Goal: Task Accomplishment & Management: Manage account settings

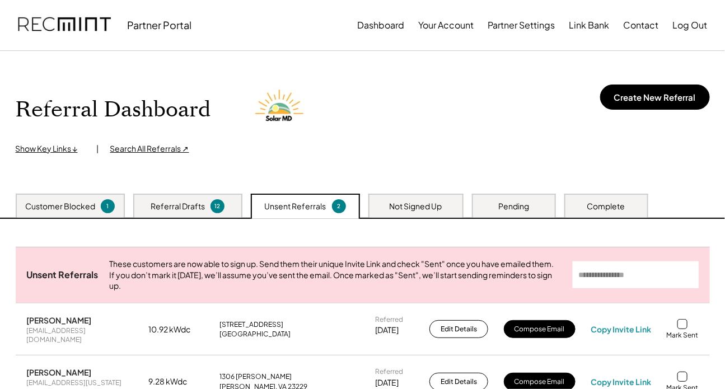
click at [439, 218] on div "Customer Blocked 1 Referral Drafts 12 Unsent Referrals 2 Not Signed Up Pending …" at bounding box center [362, 206] width 725 height 25
click at [434, 203] on div "Not Signed Up" at bounding box center [416, 206] width 53 height 11
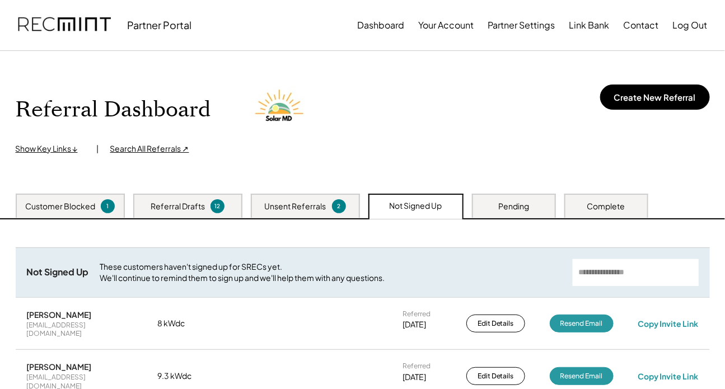
scroll to position [101, 0]
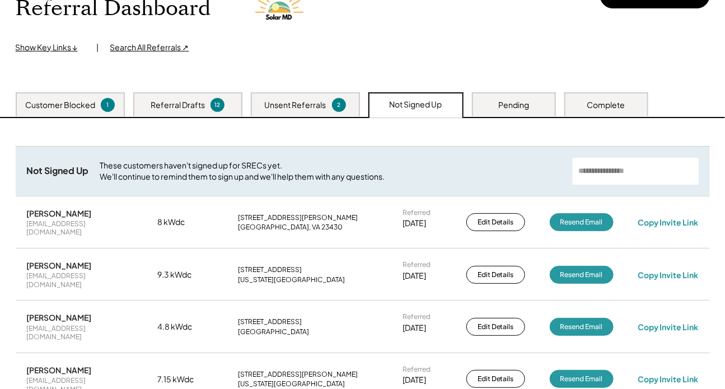
click at [484, 101] on div "Pending" at bounding box center [514, 104] width 84 height 24
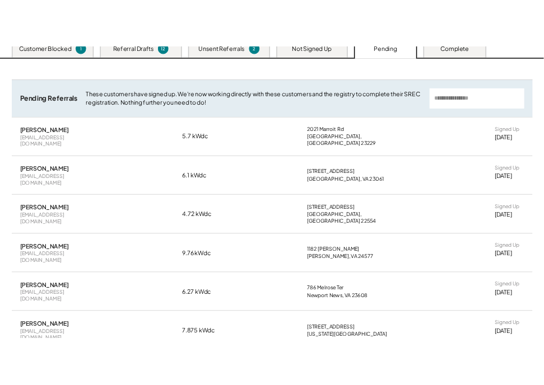
scroll to position [203, 0]
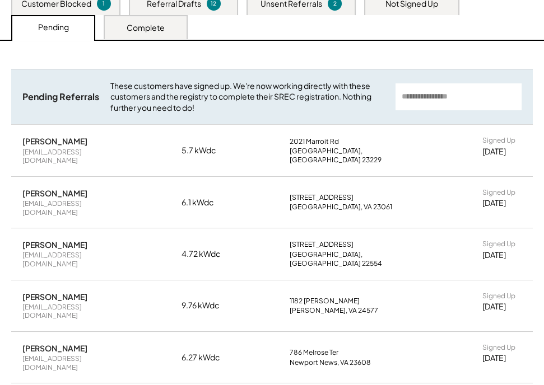
click at [41, 144] on div "[PERSON_NAME]" at bounding box center [54, 141] width 65 height 10
click at [55, 142] on div "[PERSON_NAME]" at bounding box center [54, 141] width 65 height 10
copy div "[PERSON_NAME]"
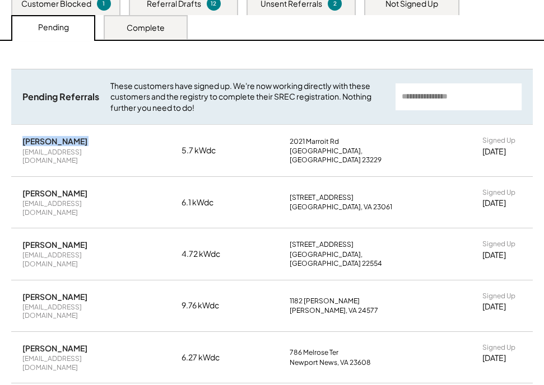
scroll to position [152, 0]
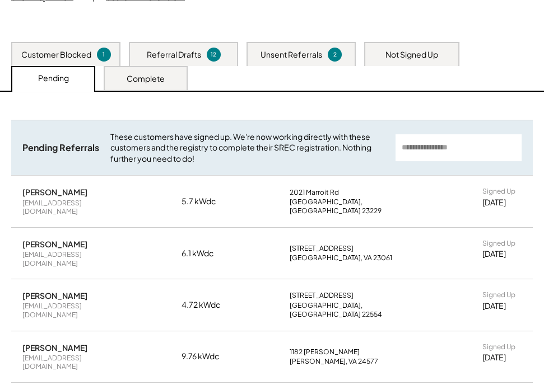
click at [147, 84] on div "Complete" at bounding box center [146, 78] width 84 height 24
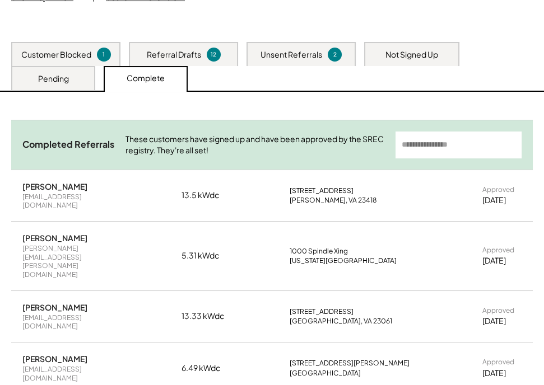
click at [77, 81] on div "Pending" at bounding box center [53, 78] width 84 height 24
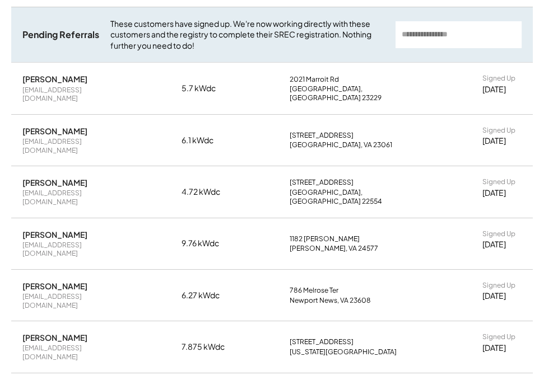
scroll to position [112, 0]
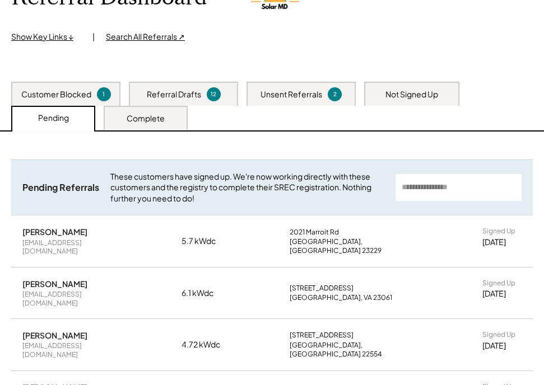
click at [146, 125] on div "Complete" at bounding box center [146, 118] width 84 height 24
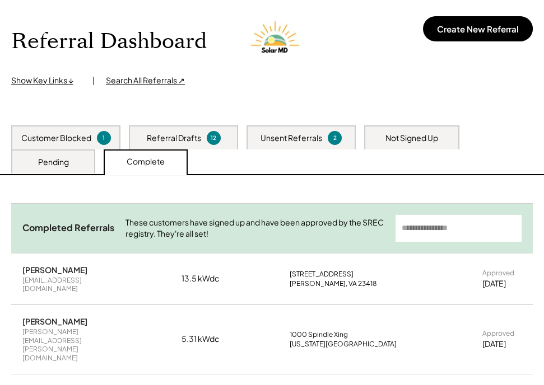
scroll to position [0, 0]
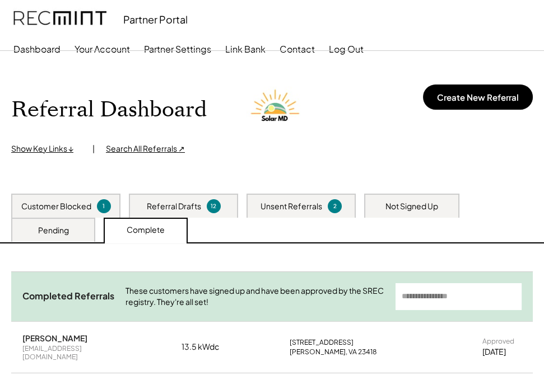
click at [55, 225] on div "Pending" at bounding box center [53, 230] width 31 height 11
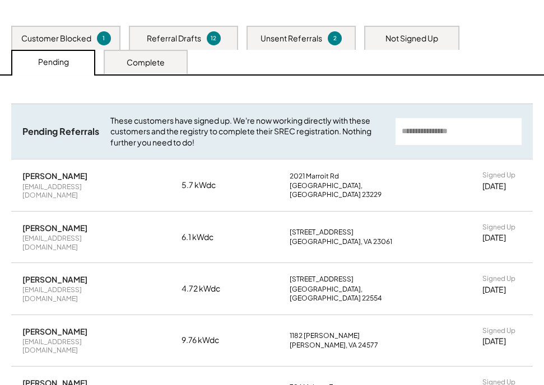
scroll to position [254, 0]
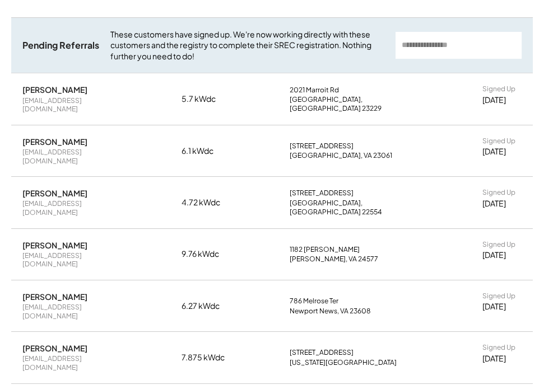
click at [38, 87] on div "[PERSON_NAME]" at bounding box center [54, 90] width 65 height 10
copy div "[PERSON_NAME]"
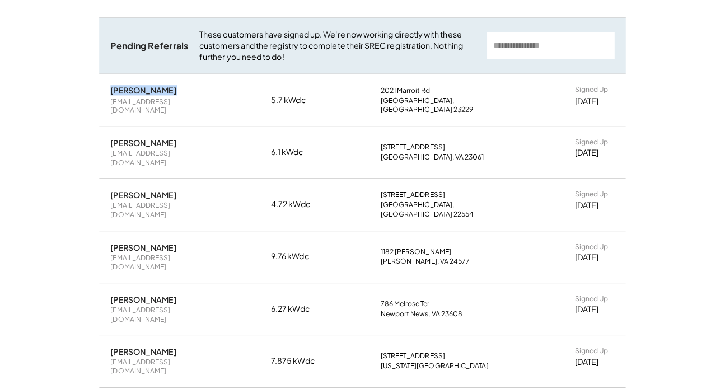
scroll to position [230, 0]
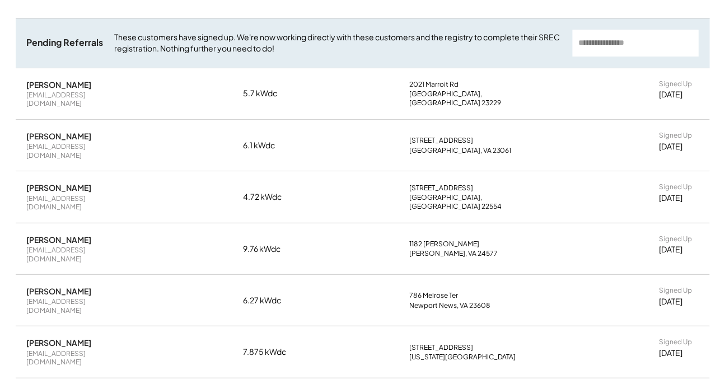
click at [92, 131] on div "[PERSON_NAME]" at bounding box center [59, 136] width 65 height 10
copy div "[PERSON_NAME]"
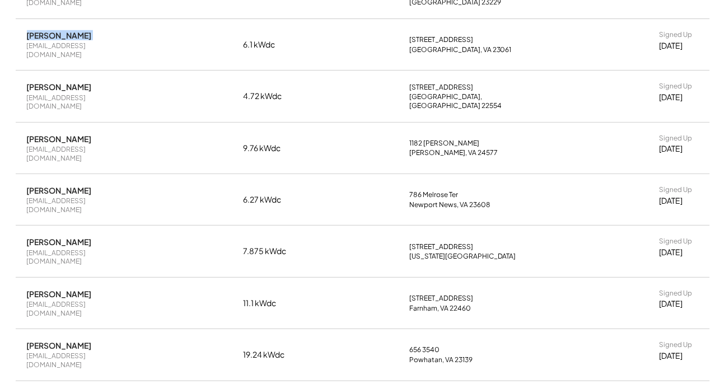
scroll to position [332, 0]
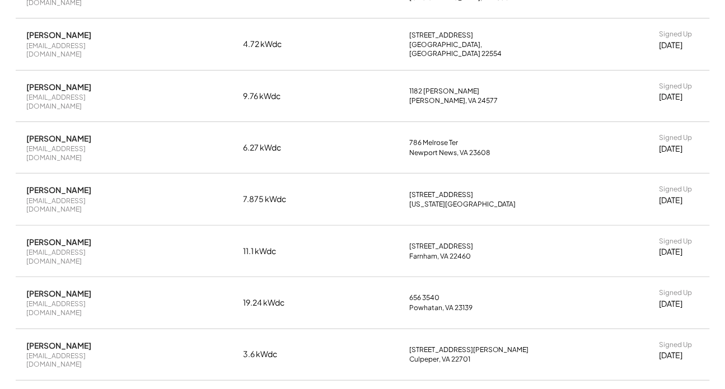
click at [82, 248] on div "[EMAIL_ADDRESS][DOMAIN_NAME]" at bounding box center [80, 256] width 106 height 17
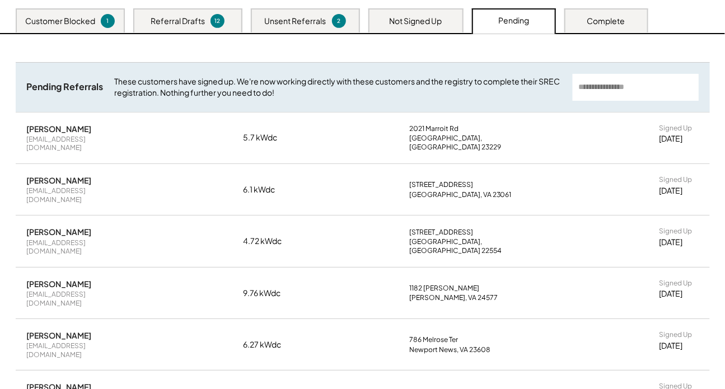
scroll to position [203, 0]
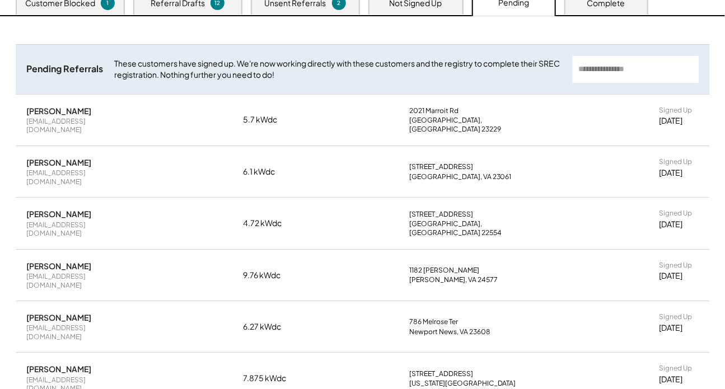
click at [74, 209] on div "[PERSON_NAME]" at bounding box center [59, 214] width 65 height 10
copy div "[PERSON_NAME]"
click at [65, 261] on div "[PERSON_NAME]" at bounding box center [59, 266] width 65 height 10
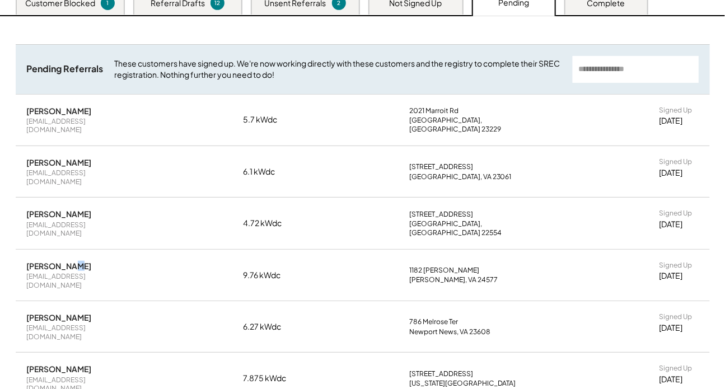
click at [65, 261] on div "[PERSON_NAME]" at bounding box center [59, 266] width 65 height 10
click at [60, 261] on div "[PERSON_NAME]" at bounding box center [59, 266] width 65 height 10
click at [59, 261] on div "[PERSON_NAME]" at bounding box center [59, 266] width 65 height 10
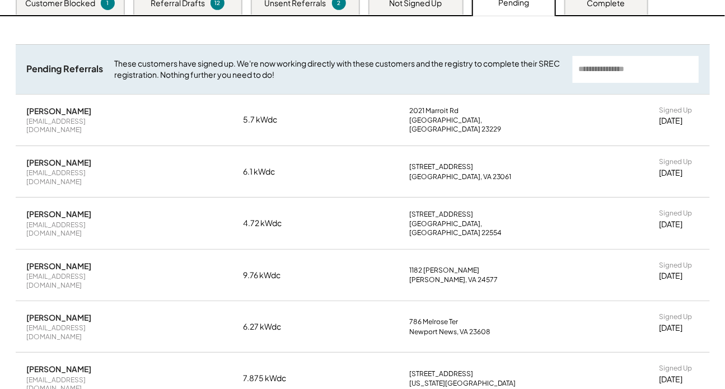
click at [60, 261] on div "[PERSON_NAME]" at bounding box center [59, 266] width 65 height 10
click at [60, 313] on div "[PERSON_NAME]" at bounding box center [59, 318] width 65 height 10
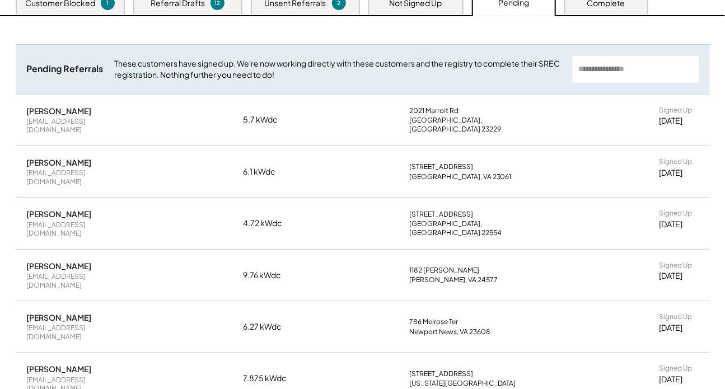
click at [60, 313] on div "[PERSON_NAME]" at bounding box center [59, 318] width 65 height 10
copy div "[PERSON_NAME]"
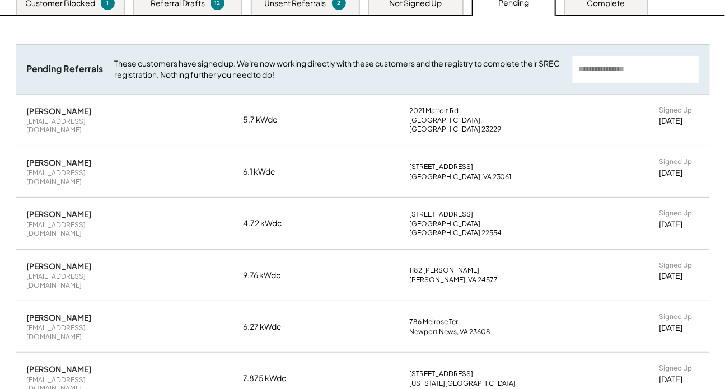
click at [55, 364] on div "[PERSON_NAME]" at bounding box center [59, 369] width 65 height 10
copy div "[PERSON_NAME]"
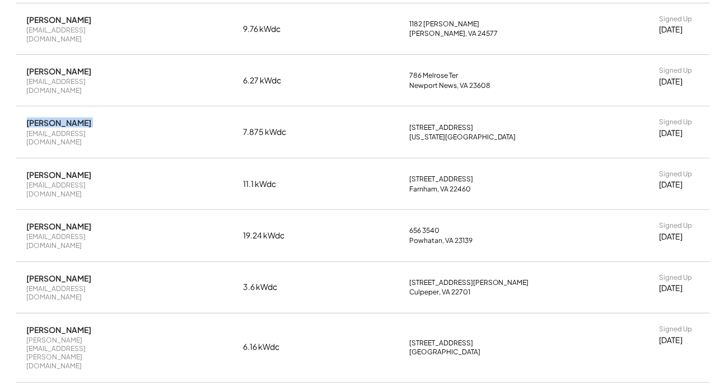
scroll to position [458, 0]
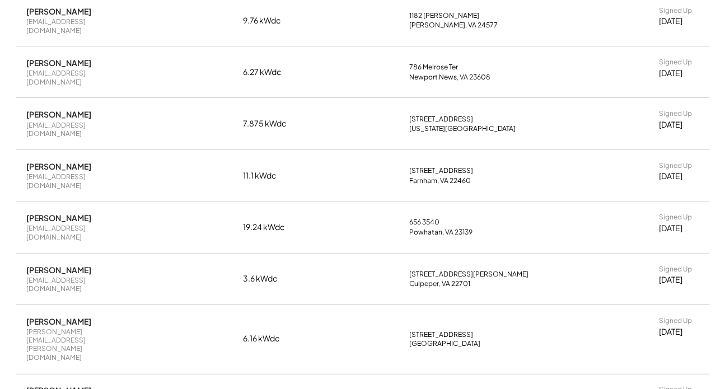
click at [59, 161] on div "[PERSON_NAME]" at bounding box center [59, 166] width 65 height 10
copy div "[PERSON_NAME]"
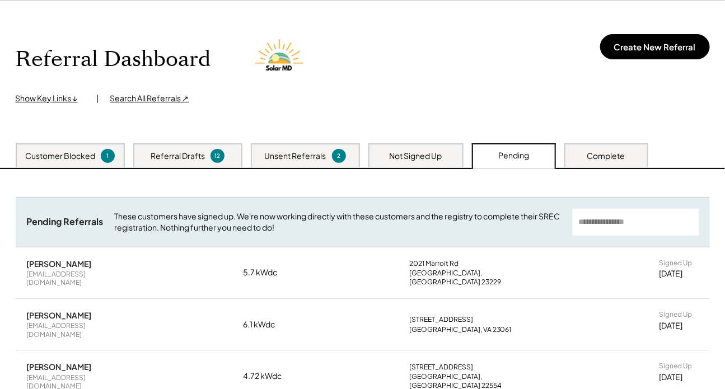
scroll to position [0, 0]
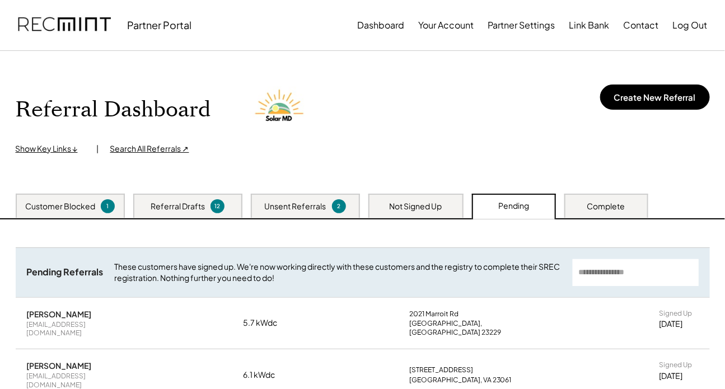
click at [102, 207] on div "1" at bounding box center [107, 206] width 11 height 8
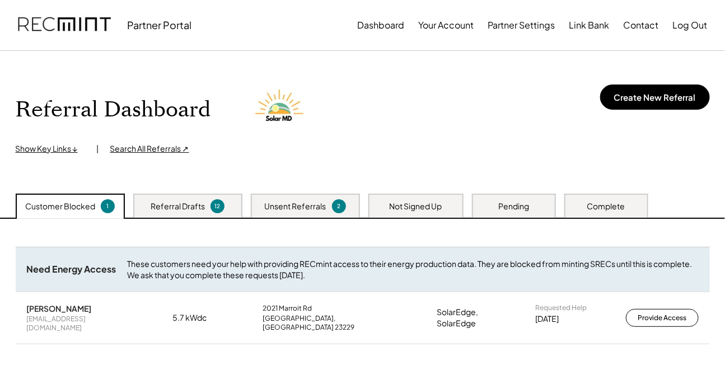
drag, startPoint x: 92, startPoint y: 310, endPoint x: 10, endPoint y: 302, distance: 82.7
click at [10, 302] on div "Need Energy Access These customers need your help with providing RECmint access…" at bounding box center [362, 359] width 717 height 280
copy div "[PERSON_NAME]"
click at [496, 207] on div "Pending" at bounding box center [514, 206] width 84 height 24
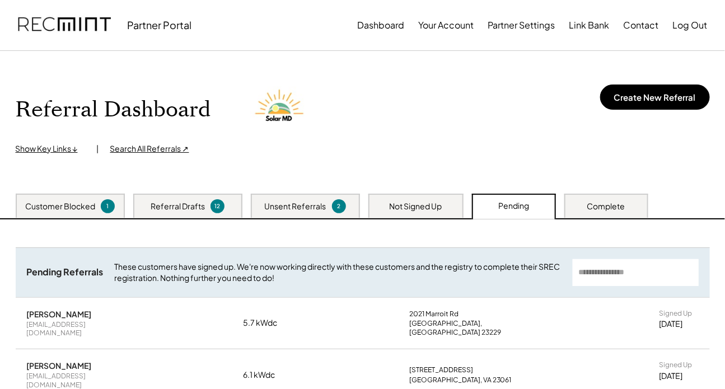
scroll to position [50, 0]
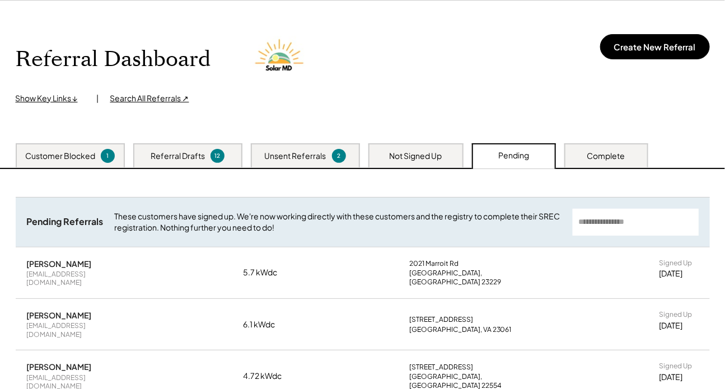
click at [63, 161] on div "Customer Blocked 1" at bounding box center [70, 155] width 109 height 24
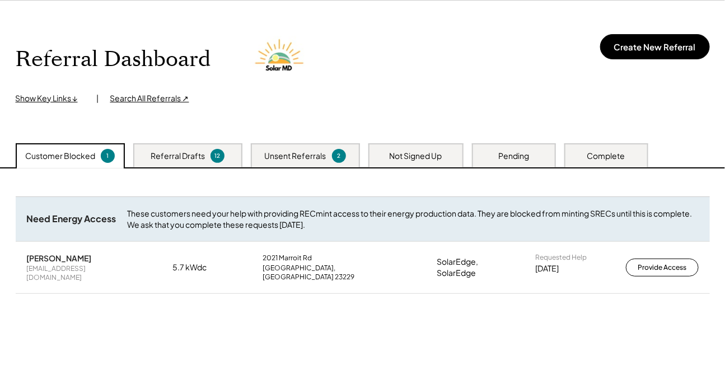
click at [491, 157] on div "Pending" at bounding box center [514, 155] width 84 height 24
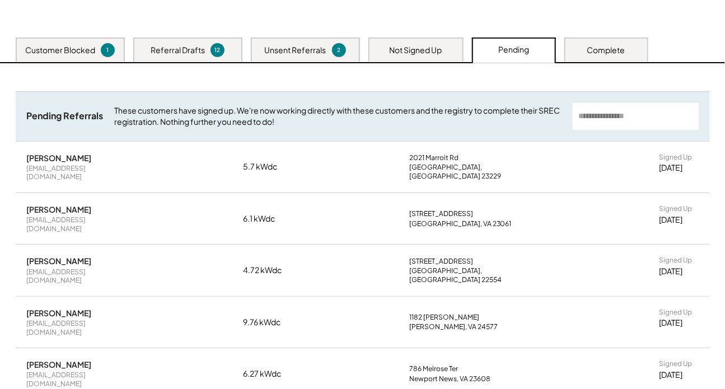
scroll to position [152, 0]
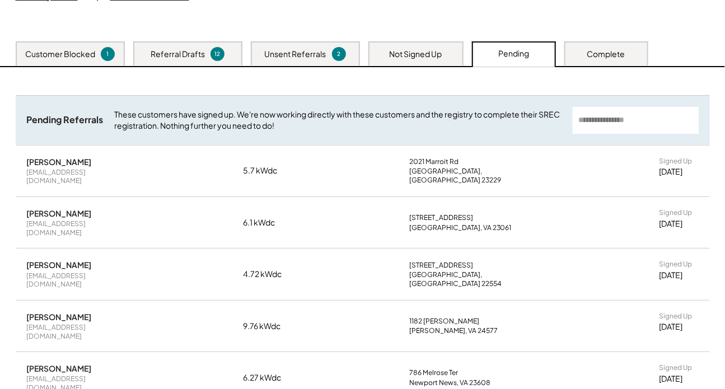
click at [59, 53] on div "Customer Blocked" at bounding box center [60, 54] width 70 height 11
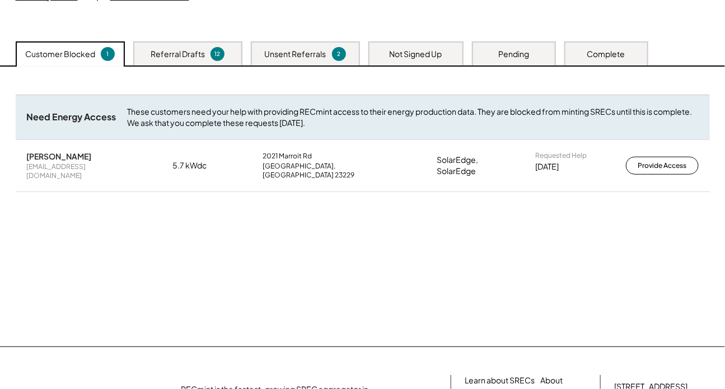
click at [533, 54] on div "Complete" at bounding box center [607, 54] width 38 height 11
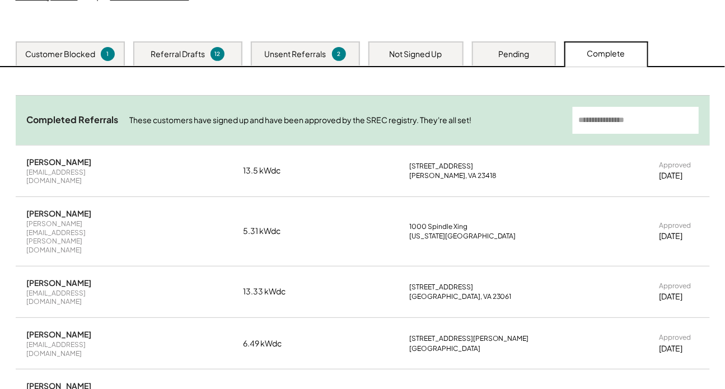
click at [502, 54] on div "Pending" at bounding box center [513, 54] width 31 height 11
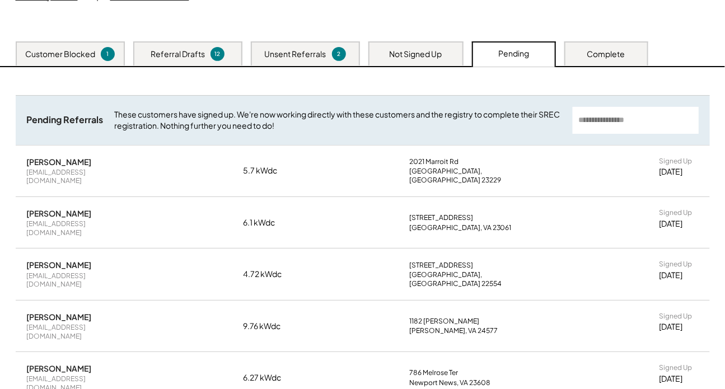
click at [85, 52] on div "Customer Blocked" at bounding box center [60, 54] width 70 height 11
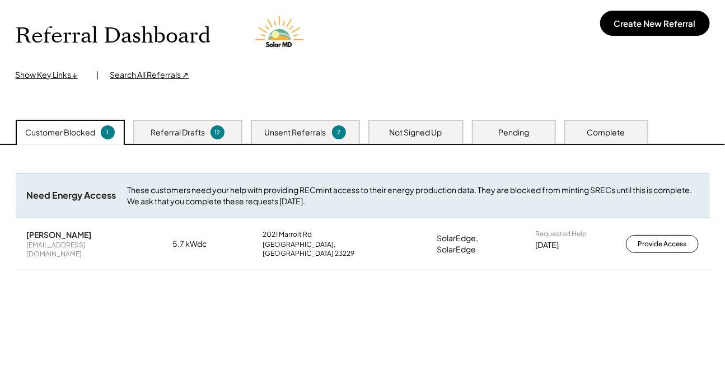
scroll to position [0, 0]
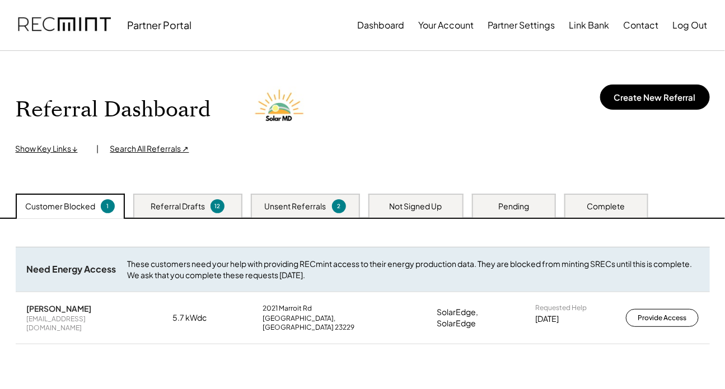
click at [198, 212] on div "Referral Drafts 12" at bounding box center [187, 206] width 109 height 24
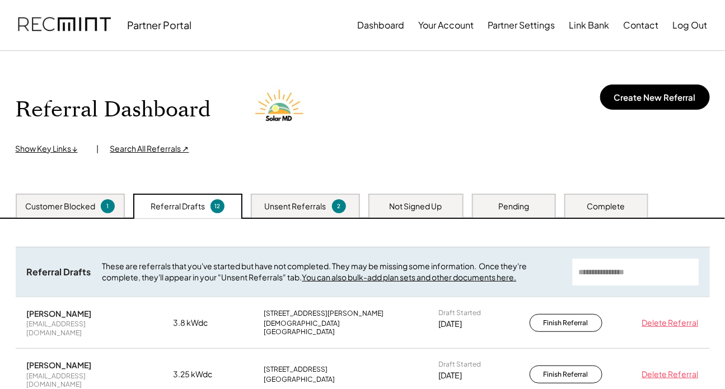
click at [420, 208] on div "Not Signed Up" at bounding box center [416, 206] width 53 height 11
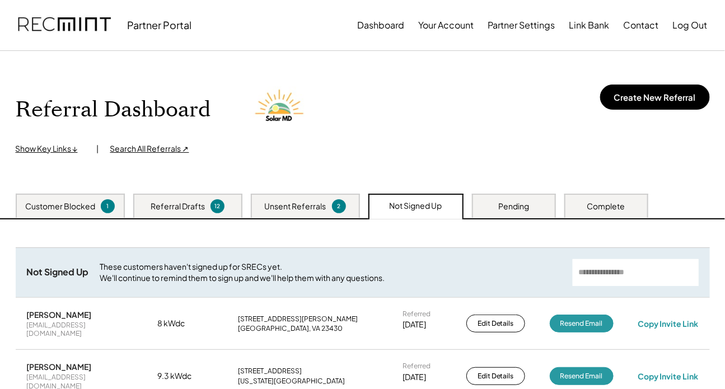
scroll to position [50, 0]
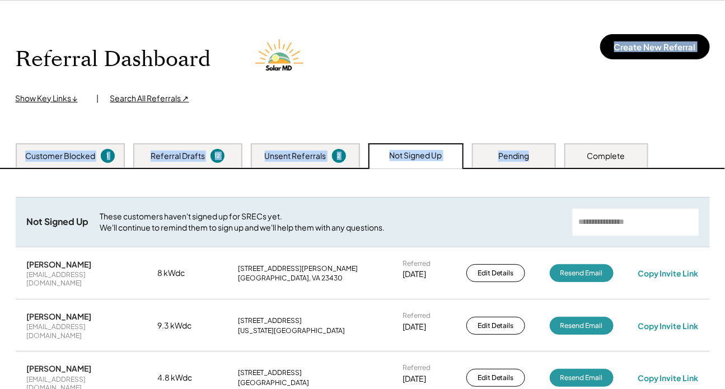
click at [528, 153] on div "Pending" at bounding box center [513, 156] width 31 height 11
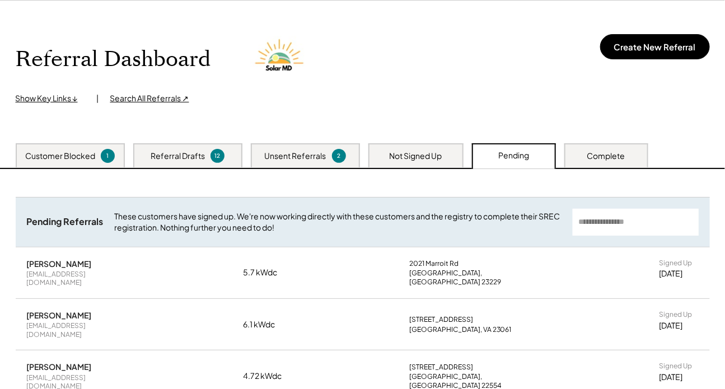
click at [521, 157] on div "Pending" at bounding box center [513, 155] width 31 height 11
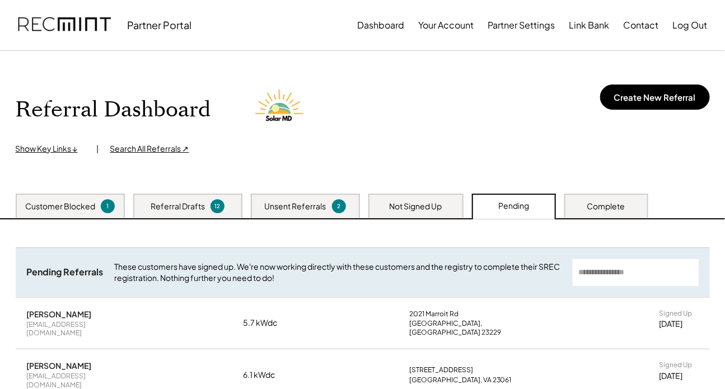
scroll to position [0, 0]
click at [533, 205] on div "Complete" at bounding box center [607, 206] width 38 height 11
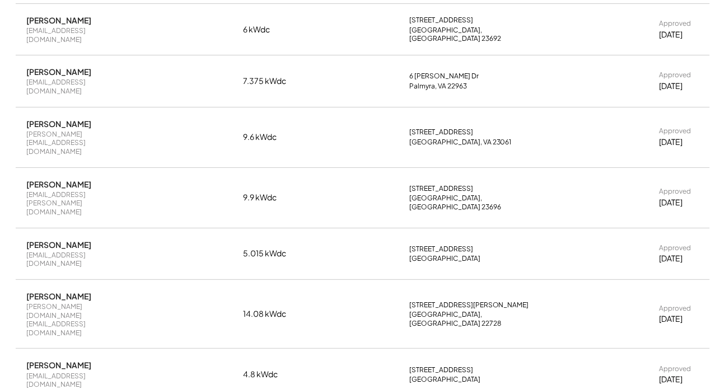
scroll to position [2385, 0]
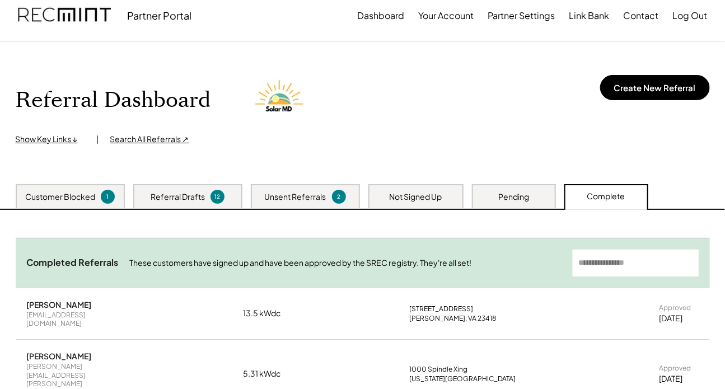
scroll to position [0, 0]
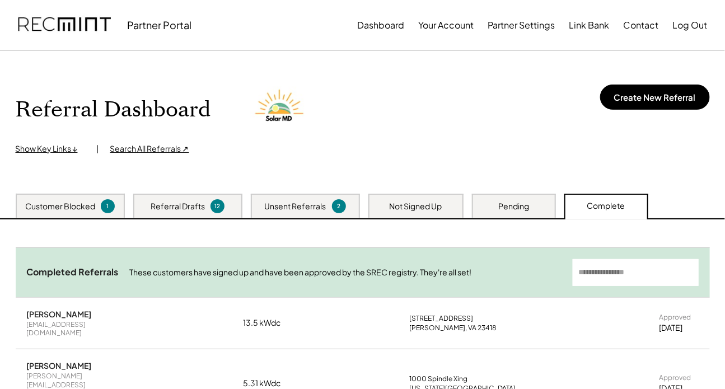
click at [62, 204] on div "Customer Blocked" at bounding box center [60, 206] width 70 height 11
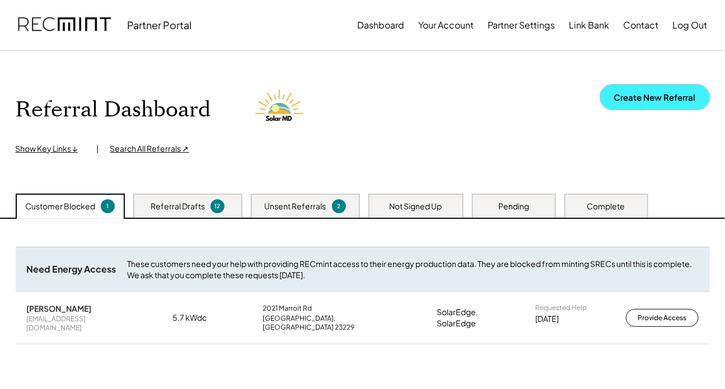
click at [533, 99] on button "Create New Referral" at bounding box center [655, 97] width 110 height 25
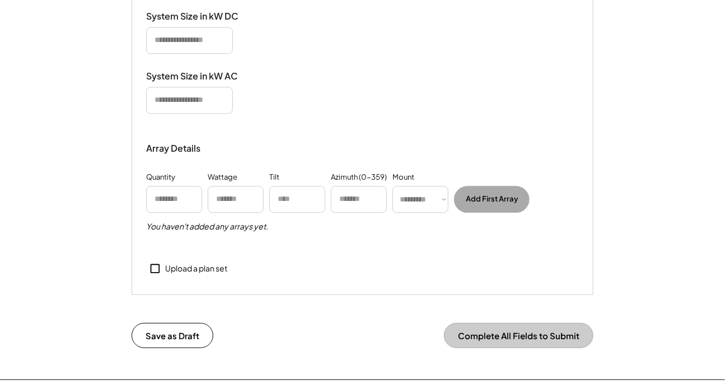
scroll to position [814, 0]
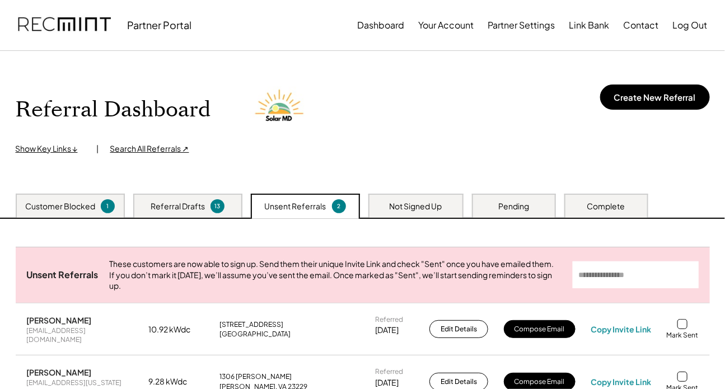
click at [82, 211] on div "Customer Blocked" at bounding box center [60, 206] width 70 height 11
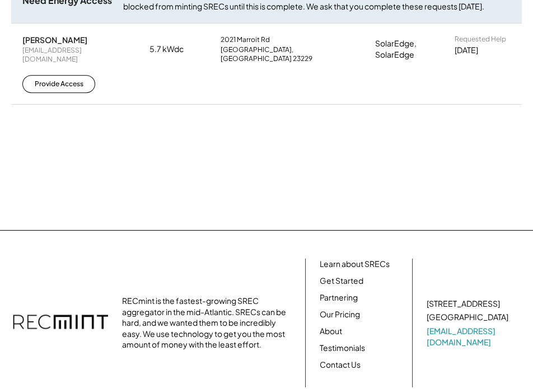
scroll to position [101, 0]
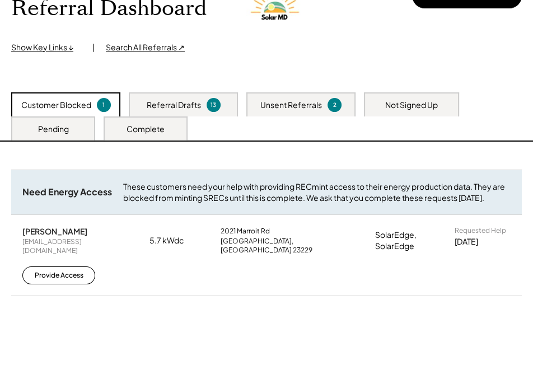
click at [207, 112] on div "Referral Drafts 13" at bounding box center [183, 104] width 109 height 24
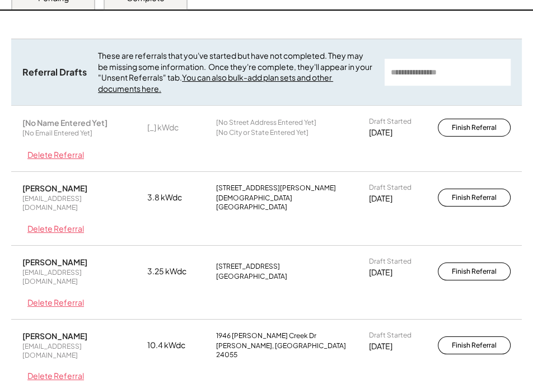
scroll to position [254, 0]
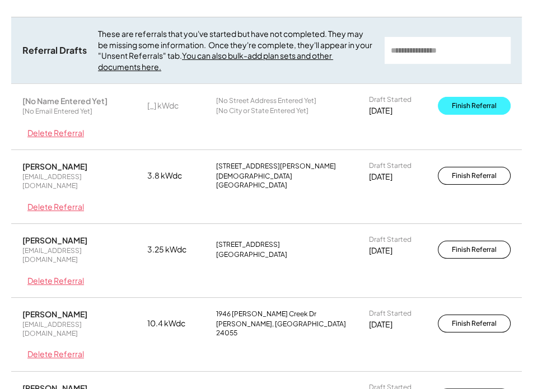
click at [470, 101] on button "Finish Referral" at bounding box center [474, 106] width 73 height 18
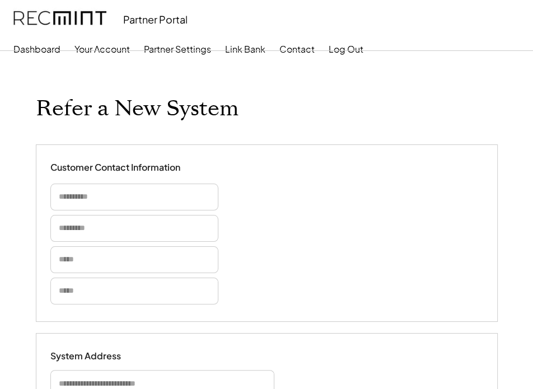
select select "**********"
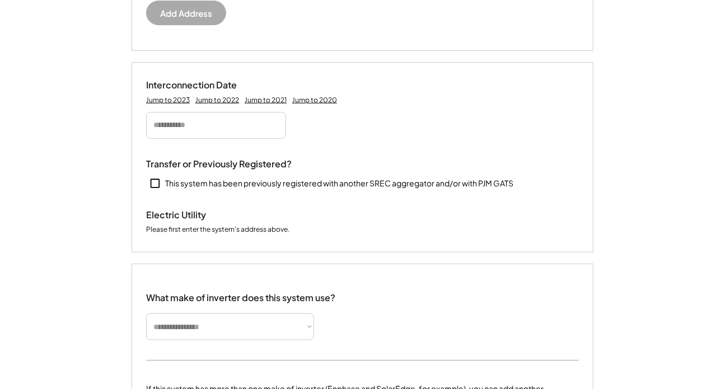
scroll to position [458, 0]
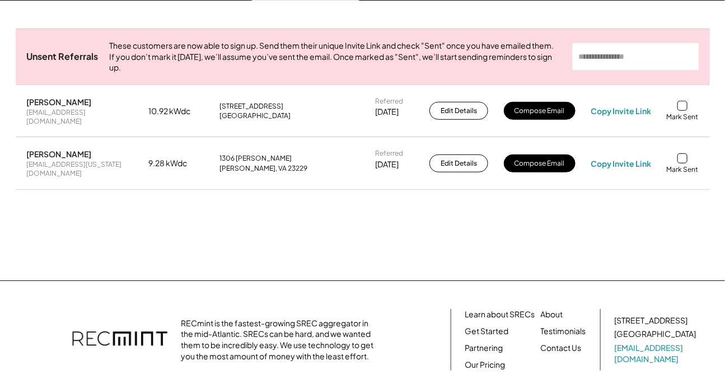
scroll to position [101, 0]
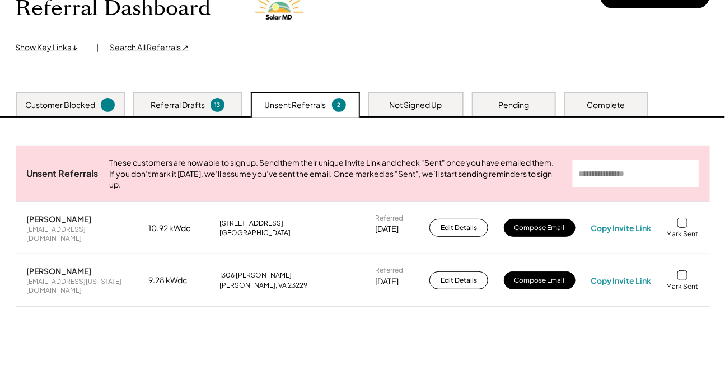
click at [185, 118] on div "Unsent Referrals These customers are now able to sign up. Send them their uniqu…" at bounding box center [362, 258] width 717 height 280
click at [195, 102] on div "Referral Drafts" at bounding box center [178, 105] width 54 height 11
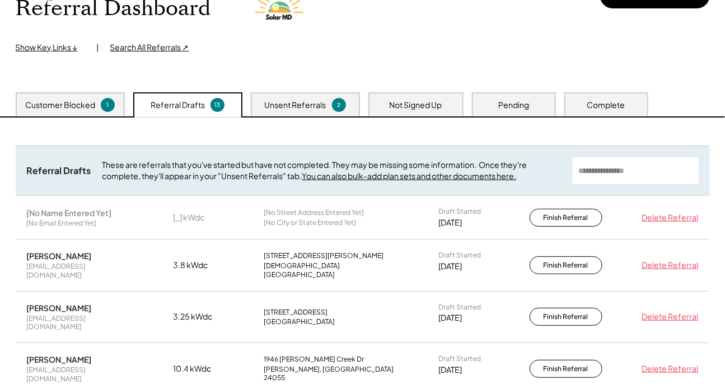
click at [695, 218] on div "Delete Referral" at bounding box center [668, 217] width 62 height 11
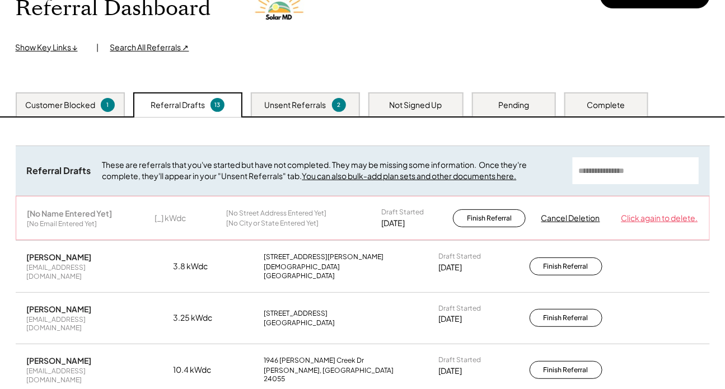
click at [644, 218] on div "Click again to delete." at bounding box center [659, 218] width 77 height 11
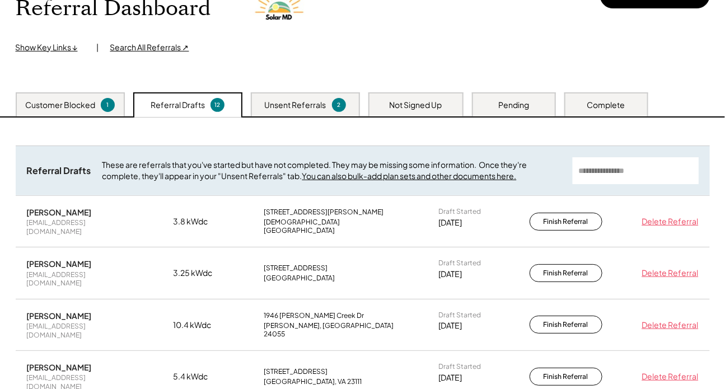
click at [50, 110] on div "Customer Blocked" at bounding box center [60, 105] width 70 height 11
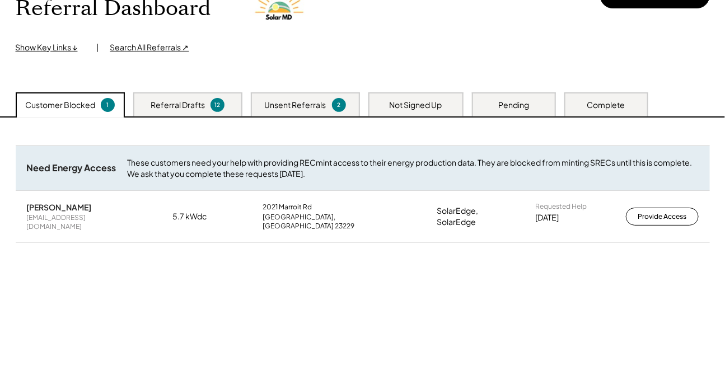
click at [533, 105] on div "Pending" at bounding box center [514, 104] width 84 height 24
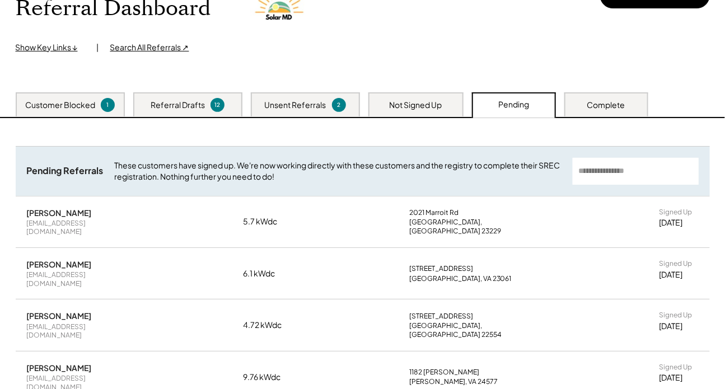
click at [56, 102] on div "Customer Blocked" at bounding box center [60, 105] width 70 height 11
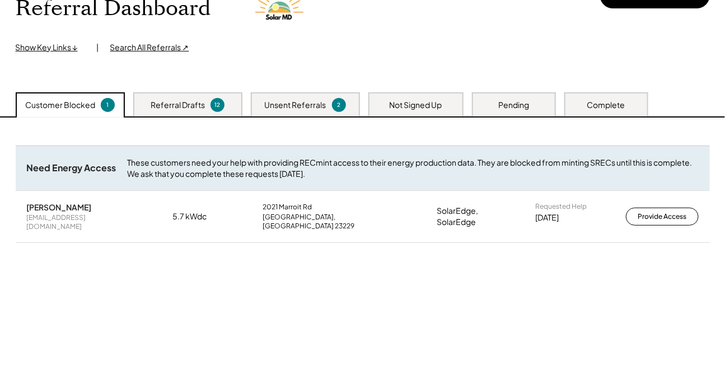
click at [515, 101] on div "Pending" at bounding box center [513, 105] width 31 height 11
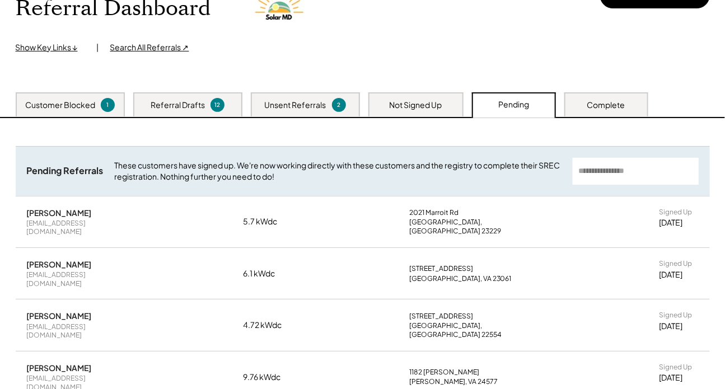
click at [82, 101] on div "Customer Blocked" at bounding box center [60, 105] width 70 height 11
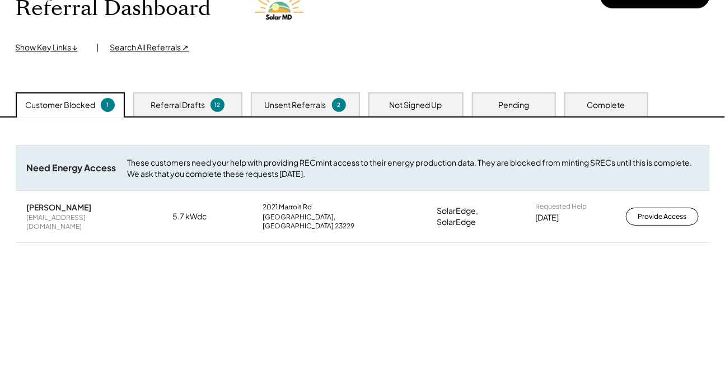
drag, startPoint x: 24, startPoint y: 209, endPoint x: 96, endPoint y: 207, distance: 72.3
click at [96, 207] on div "[PERSON_NAME] [EMAIL_ADDRESS][DOMAIN_NAME] 5.7 kWdc [STREET_ADDRESS] SolarEdge,…" at bounding box center [363, 216] width 695 height 51
copy div "[PERSON_NAME]"
